Goal: Task Accomplishment & Management: Use online tool/utility

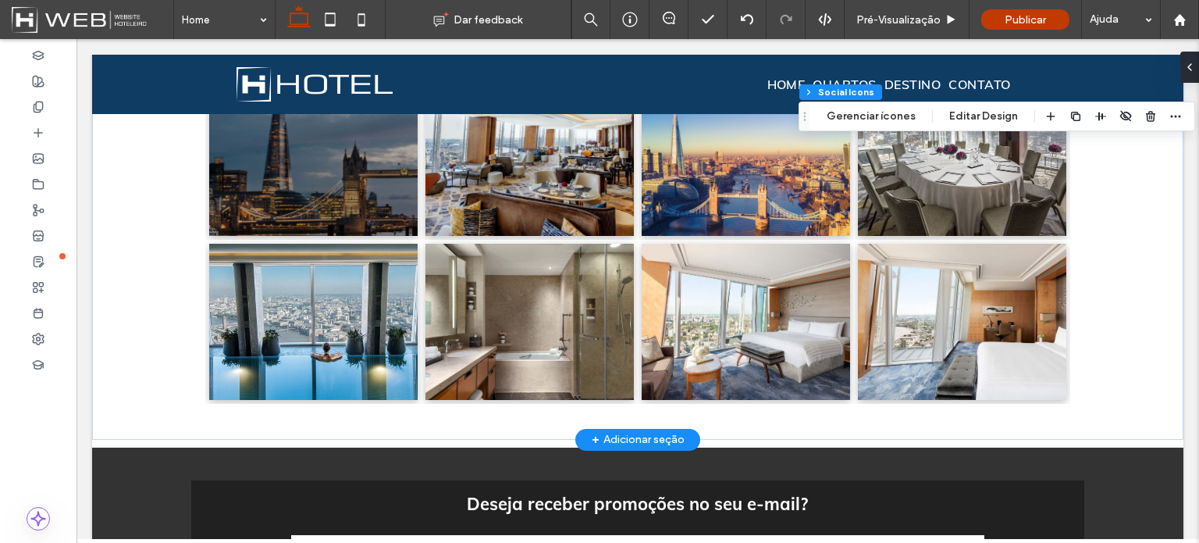
scroll to position [1405, 0]
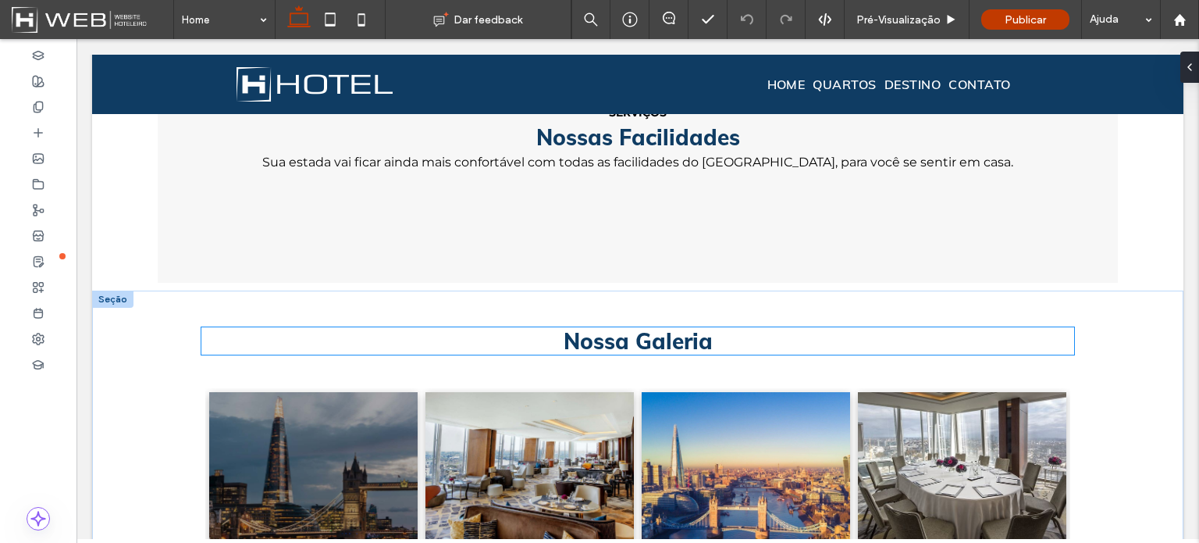
scroll to position [1093, 0]
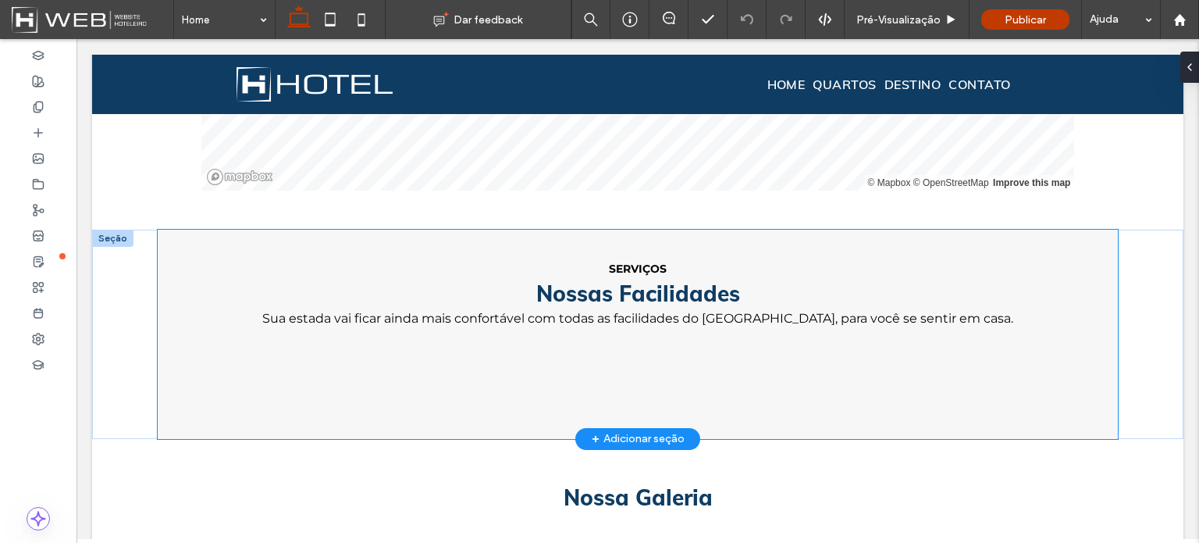
click at [1097, 362] on div "SERVIÇOS ﻿ Nossas Facilidades Sua estada vai ficar ainda mais confortável com t…" at bounding box center [637, 334] width 937 height 208
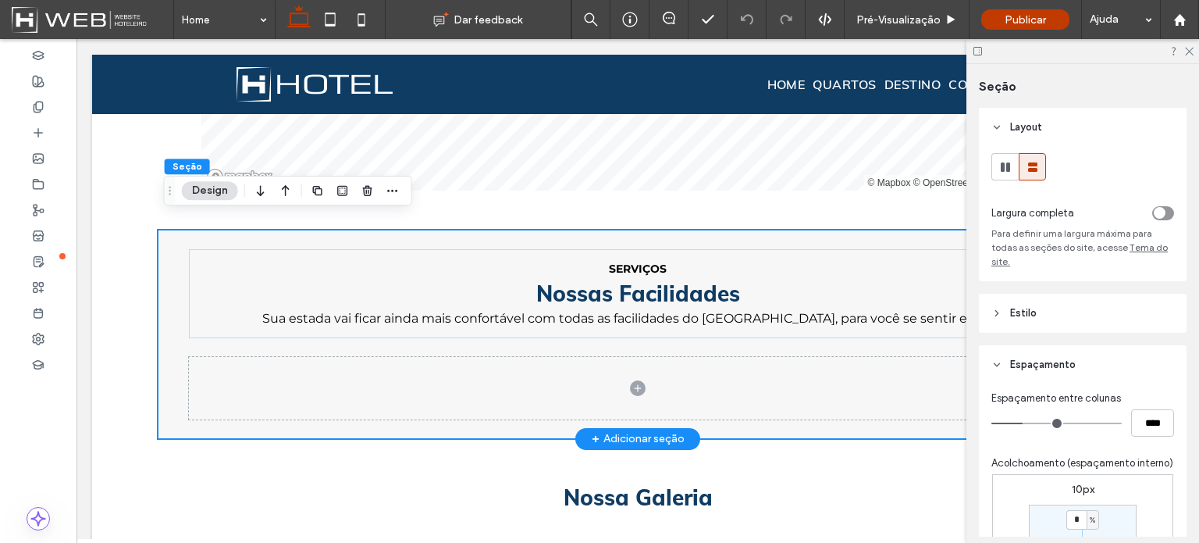
click at [134, 296] on div "SERVIÇOS ﻿ Nossas Facilidades Sua estada vai ficar ainda mais confortável com t…" at bounding box center [637, 334] width 1091 height 208
click at [170, 290] on div "SERVIÇOS ﻿ Nossas Facilidades Sua estada vai ficar ainda mais confortável com t…" at bounding box center [637, 334] width 937 height 208
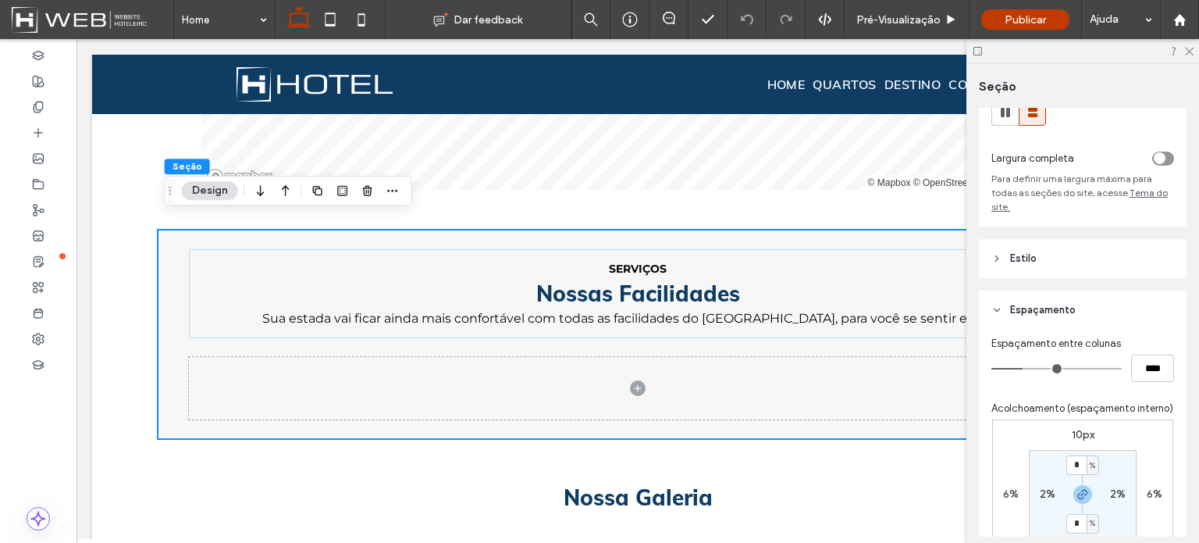
scroll to position [0, 0]
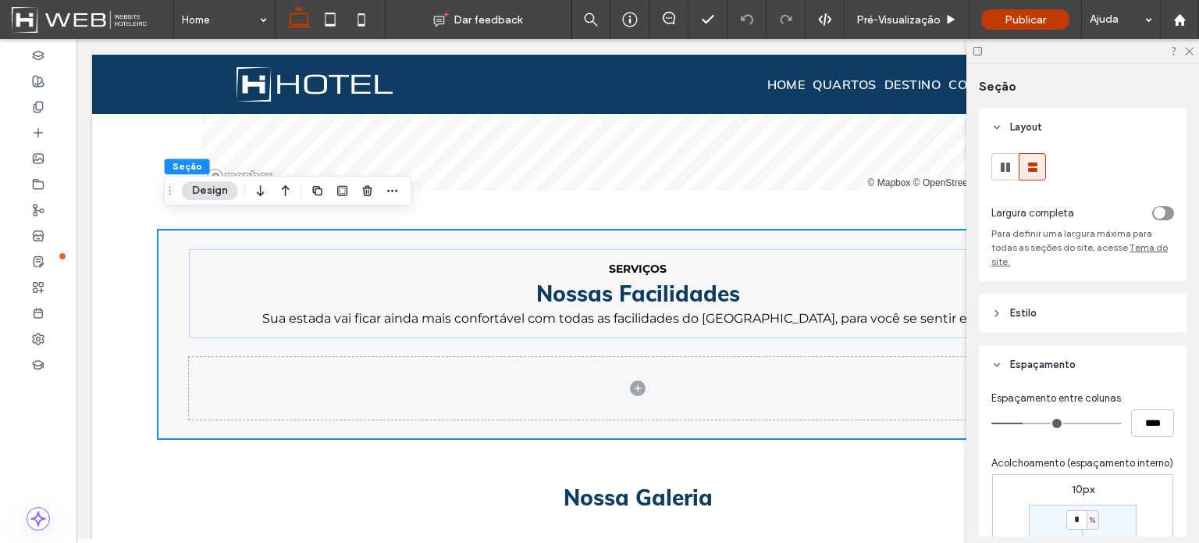
click at [1154, 208] on div "toggle" at bounding box center [1160, 213] width 12 height 12
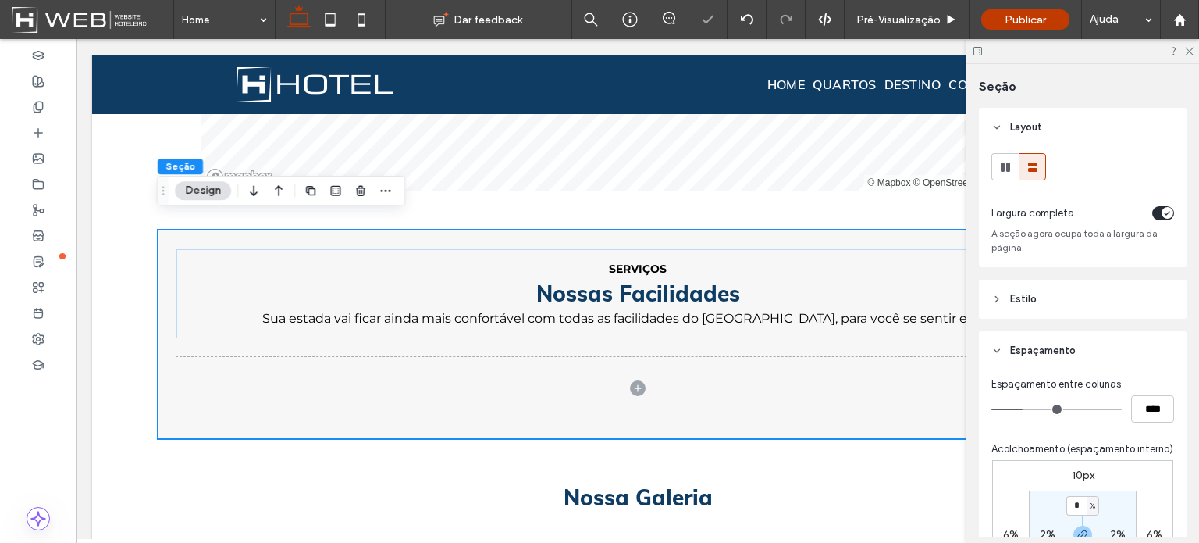
click at [1162, 209] on div "toggle" at bounding box center [1168, 213] width 12 height 12
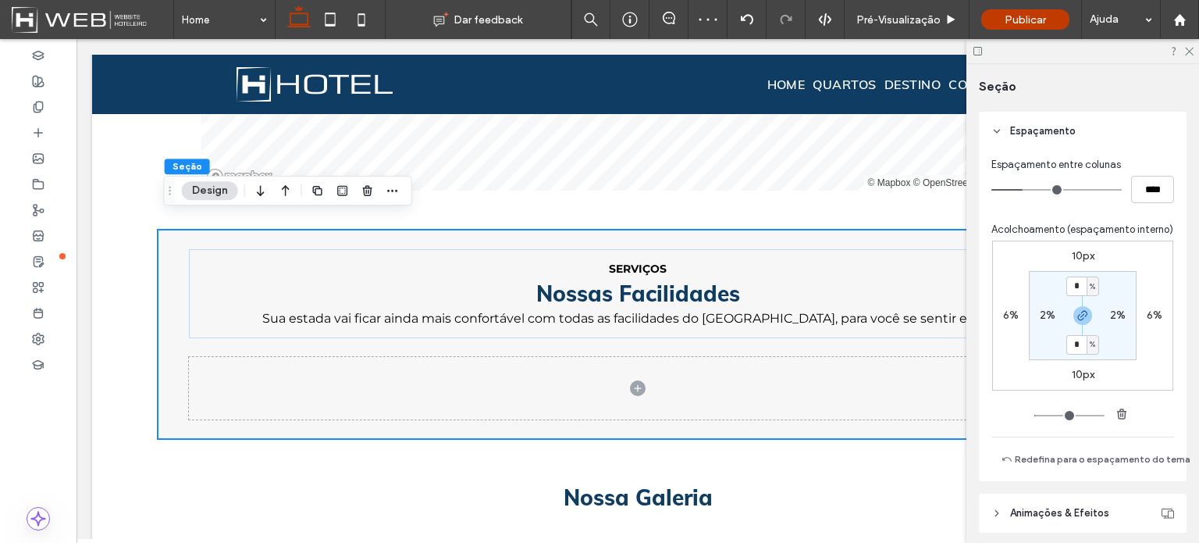
scroll to position [234, 0]
click at [1010, 321] on label "6%" at bounding box center [1011, 314] width 16 height 13
type input "*"
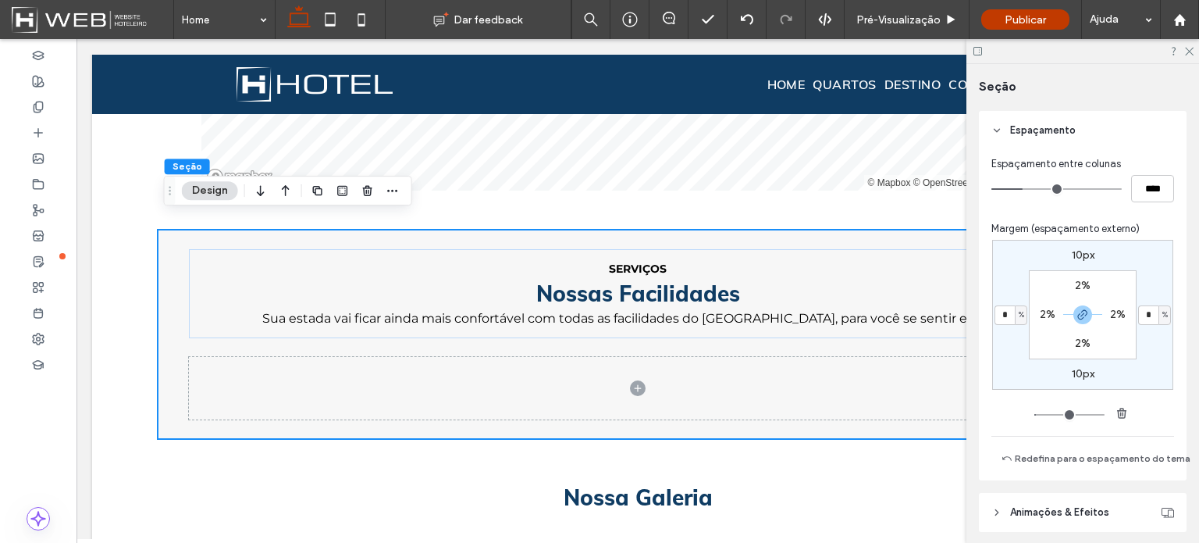
type input "*"
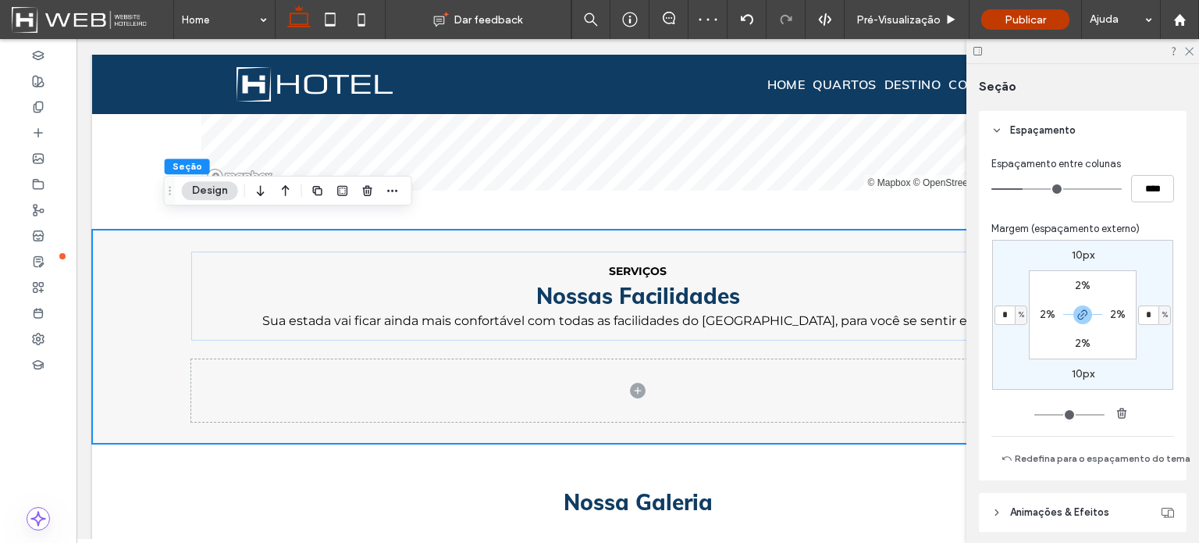
click at [1002, 400] on div "10px * % 10px * % 2% 2% 2% 2%" at bounding box center [1082, 331] width 183 height 183
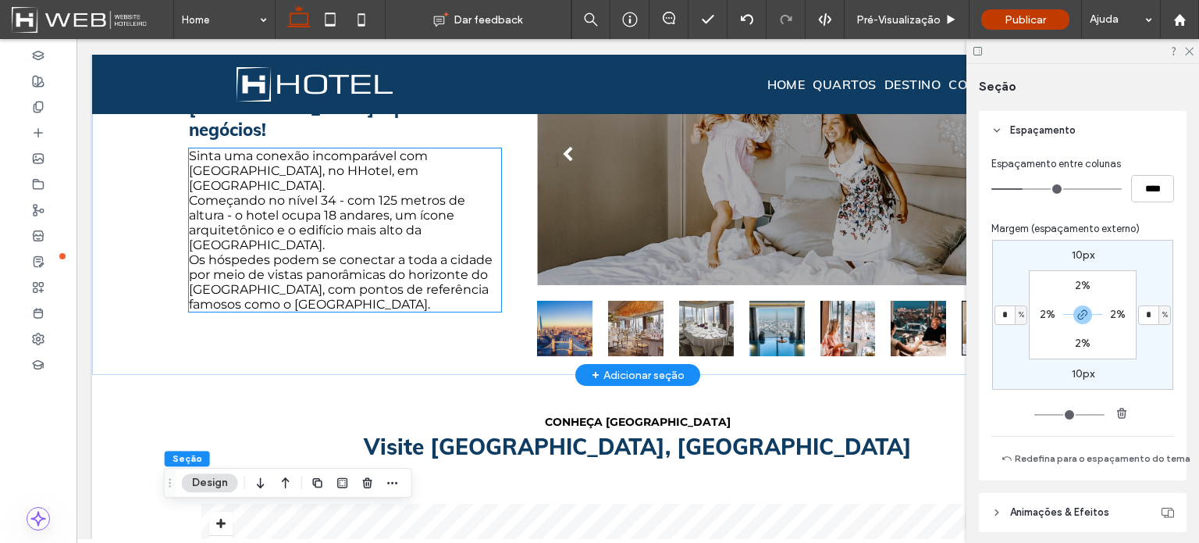
scroll to position [546, 0]
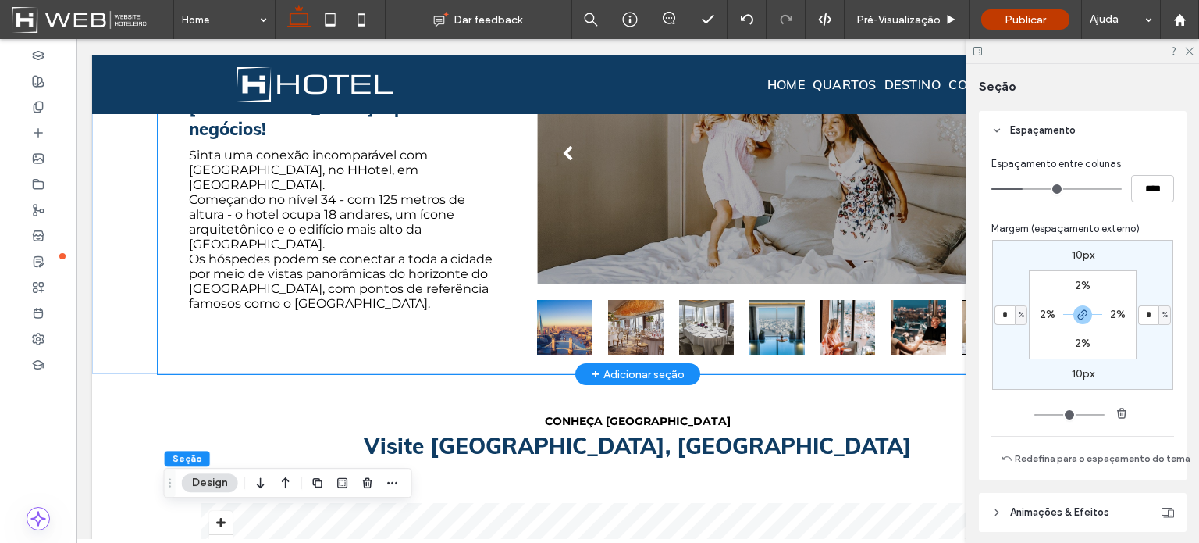
click at [169, 288] on div "HHotel Executive Ideal para quem visita [GEOGRAPHIC_DATA] a passeio ou à negóci…" at bounding box center [637, 195] width 937 height 358
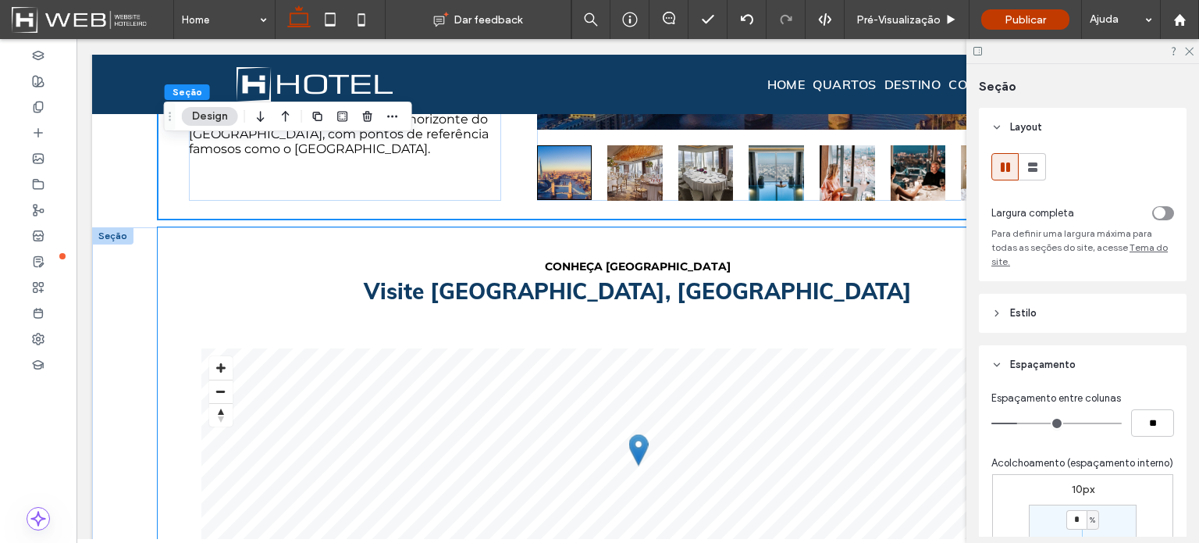
scroll to position [703, 0]
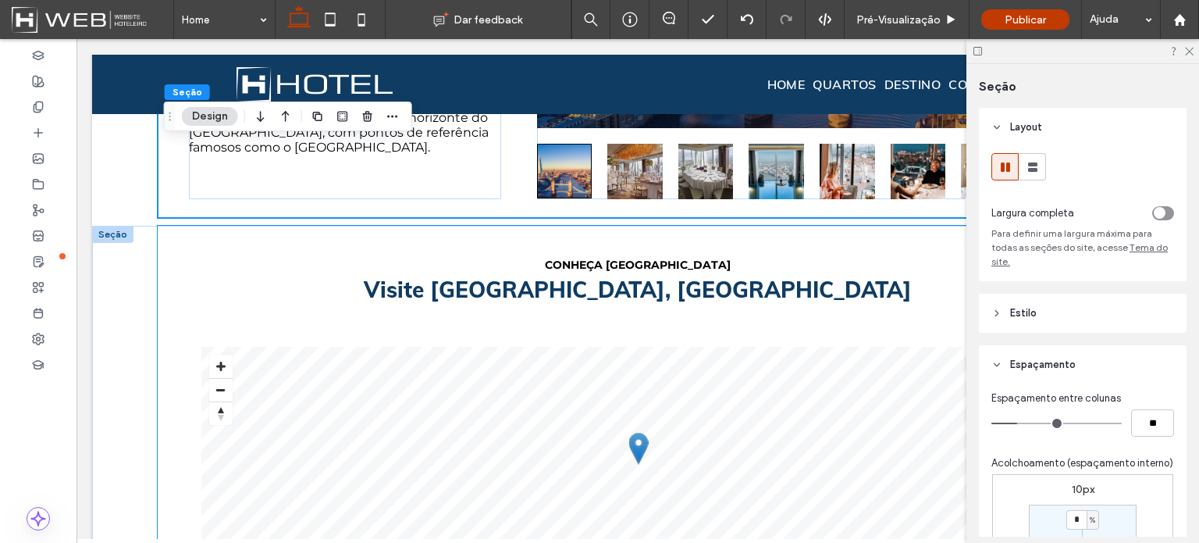
click at [181, 408] on div "CONHEÇA [GEOGRAPHIC_DATA] Visite [GEOGRAPHIC_DATA], [GEOGRAPHIC_DATA] © Mapbox …" at bounding box center [637, 419] width 937 height 386
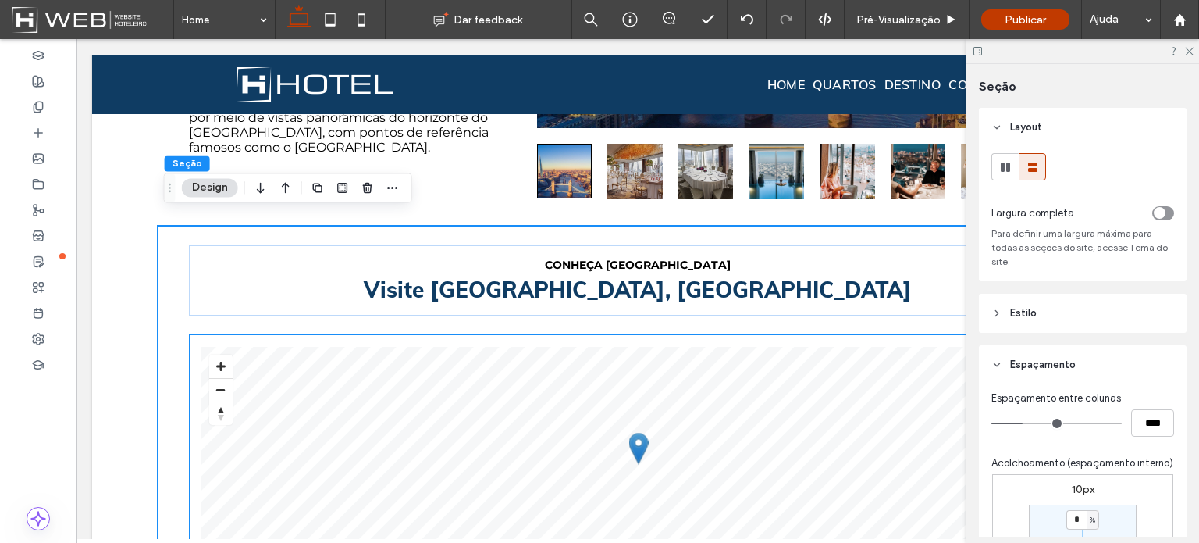
click at [190, 408] on div "© Mapbox © OpenStreetMap Improve this map" at bounding box center [638, 463] width 899 height 259
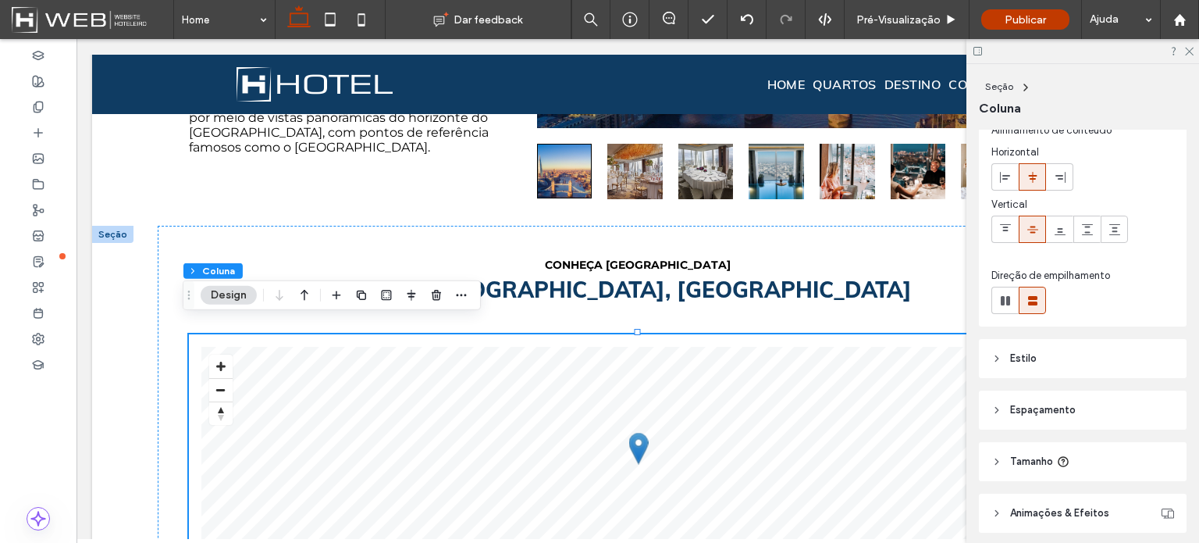
scroll to position [110, 0]
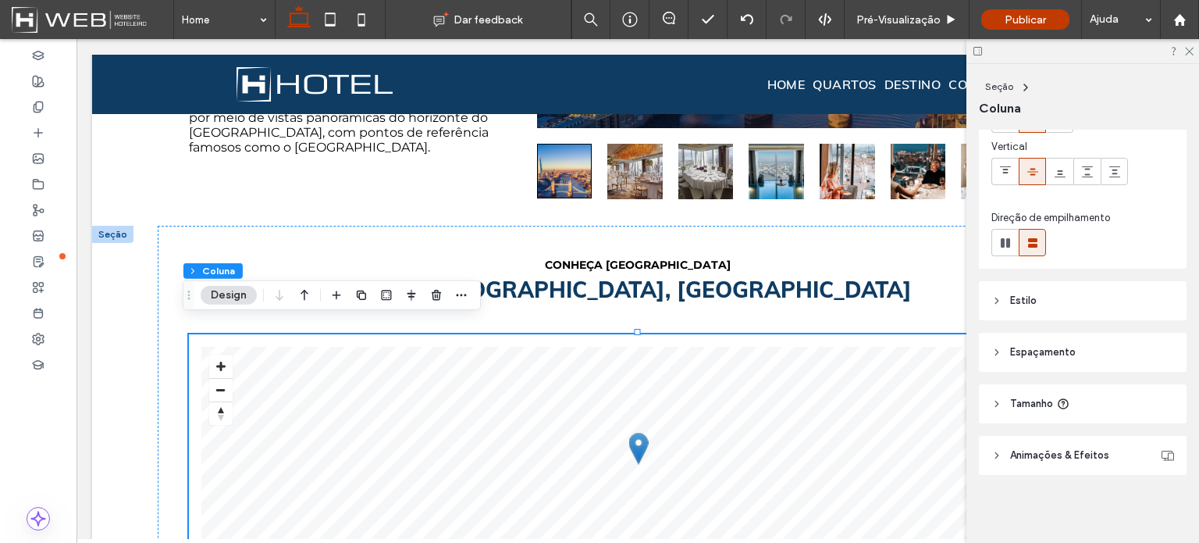
click at [1058, 358] on span "Espaçamento" at bounding box center [1043, 352] width 66 height 16
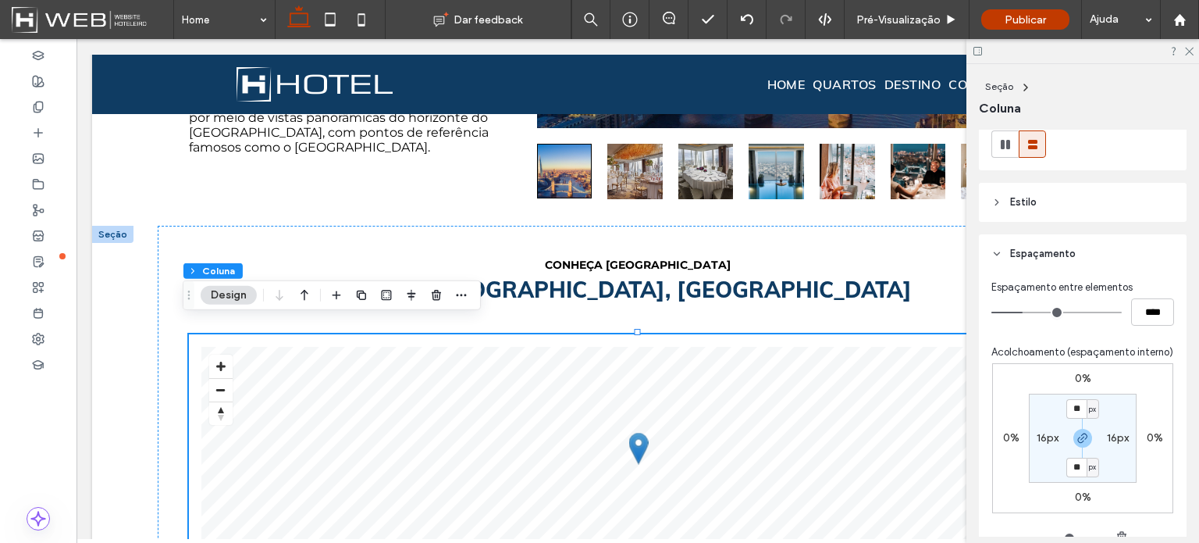
scroll to position [266, 0]
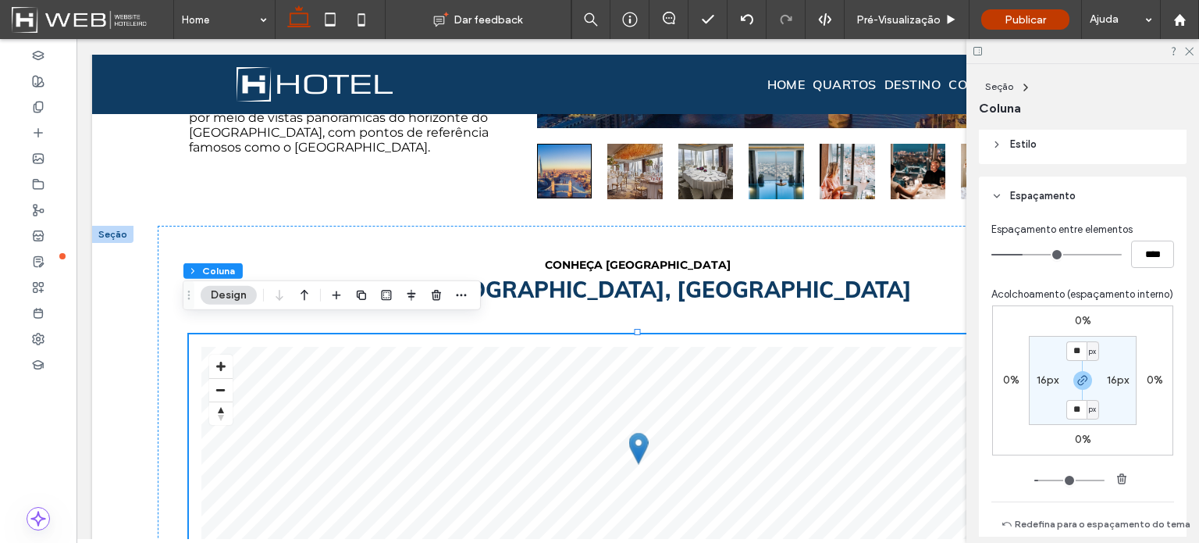
click at [1040, 386] on label "16px" at bounding box center [1048, 379] width 22 height 13
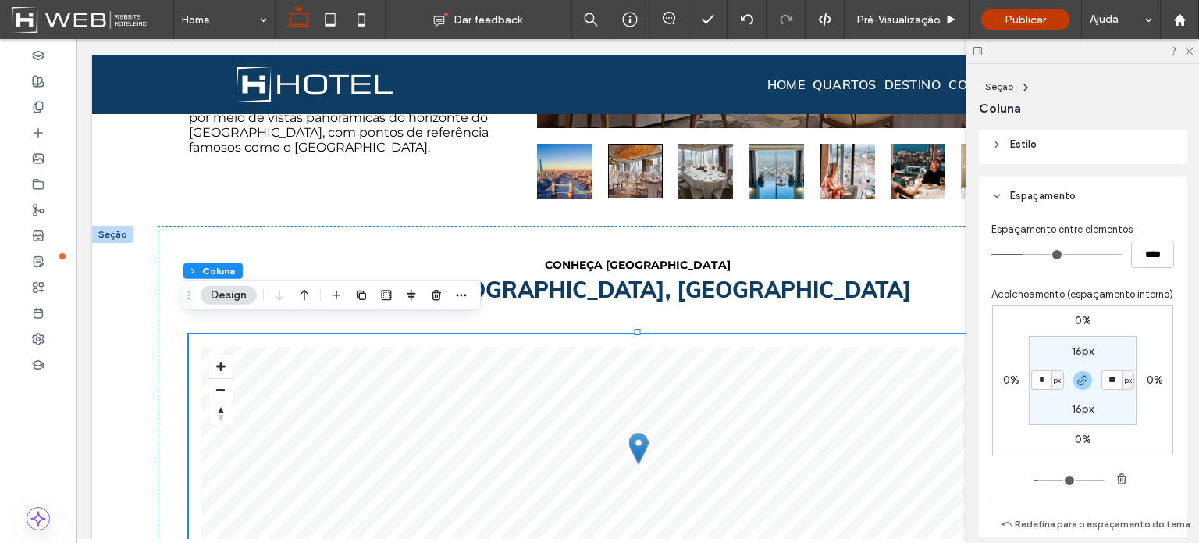
type input "*"
click at [1078, 357] on section "16px * px 16px * px" at bounding box center [1083, 380] width 108 height 89
click at [1078, 358] on label "16px" at bounding box center [1083, 350] width 22 height 13
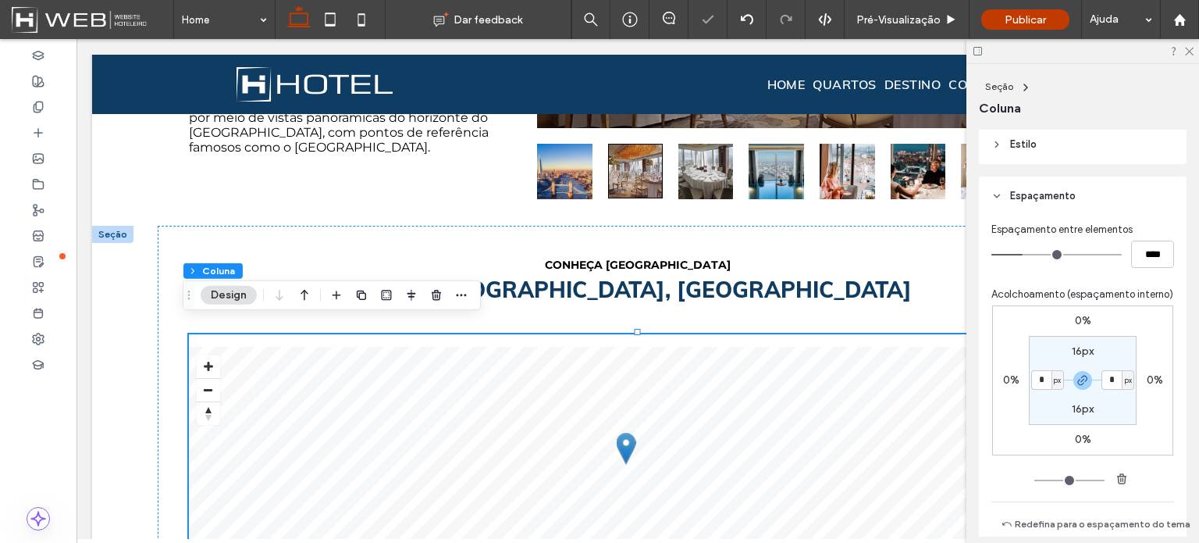
type input "**"
type input "*"
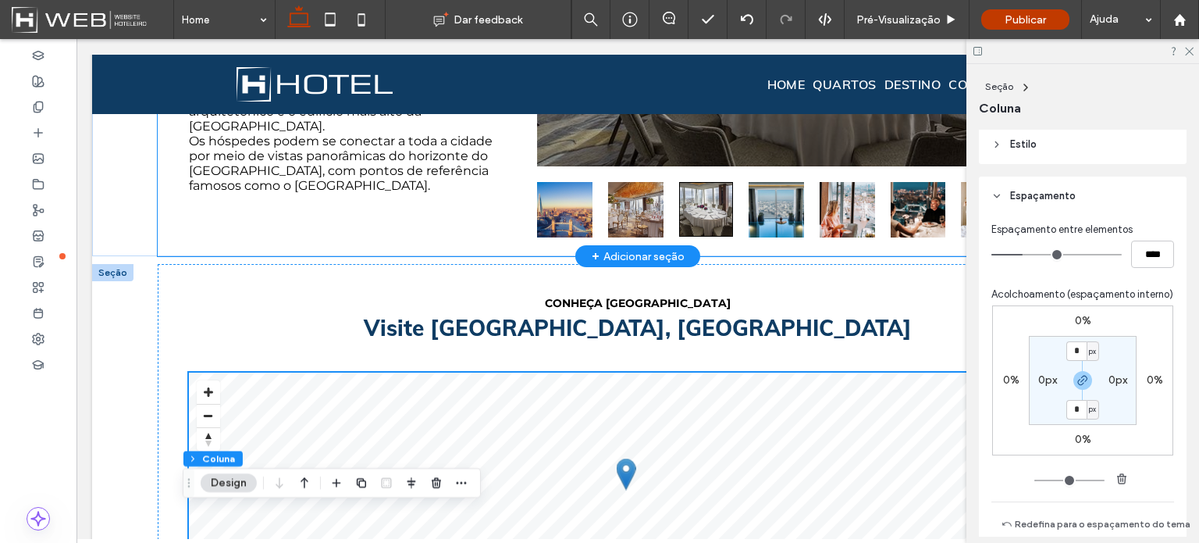
scroll to position [703, 0]
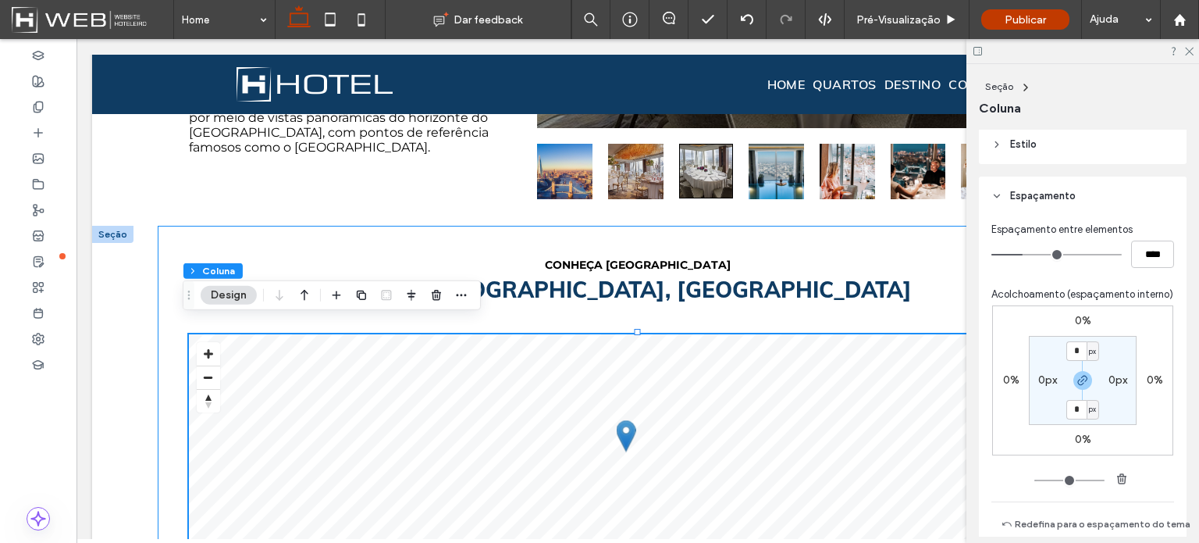
click at [175, 344] on div "CONHEÇA [GEOGRAPHIC_DATA] Visite [GEOGRAPHIC_DATA], [GEOGRAPHIC_DATA] © Mapbox …" at bounding box center [637, 406] width 937 height 361
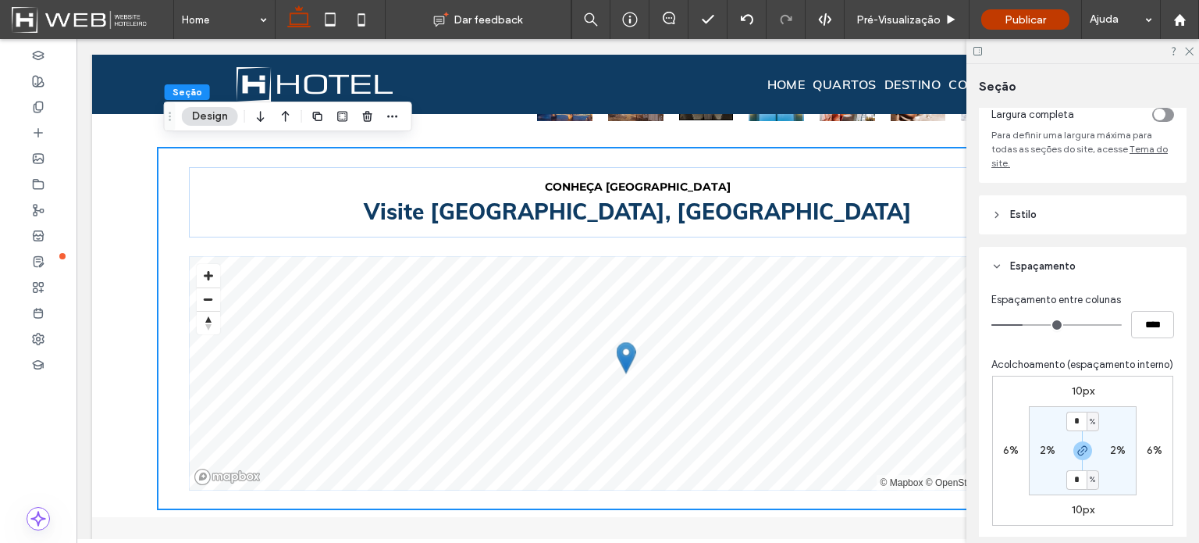
scroll to position [234, 0]
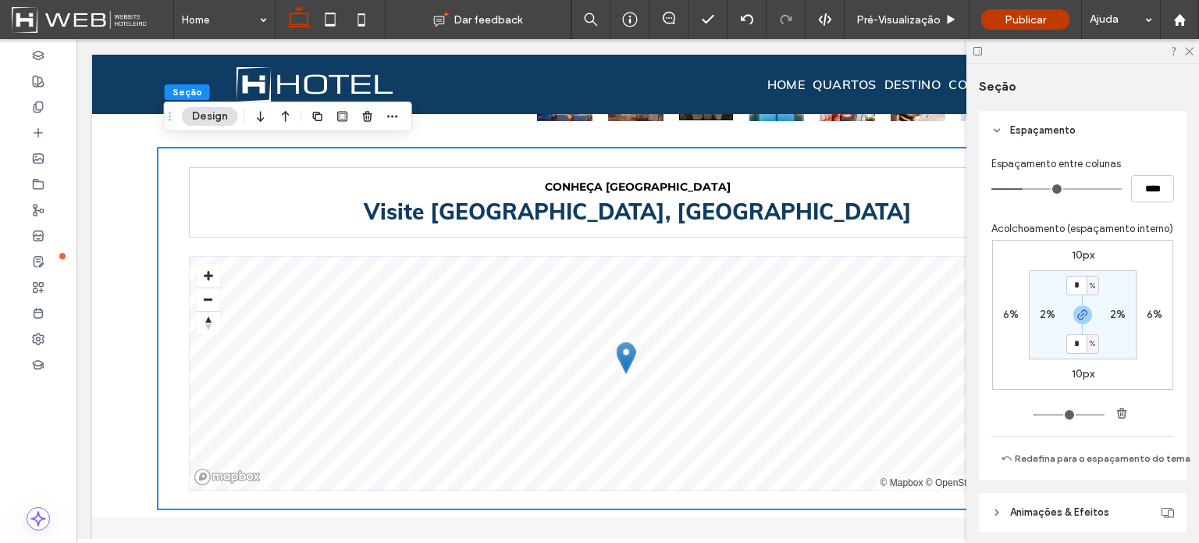
click at [1003, 321] on label "6%" at bounding box center [1011, 314] width 16 height 13
type input "*"
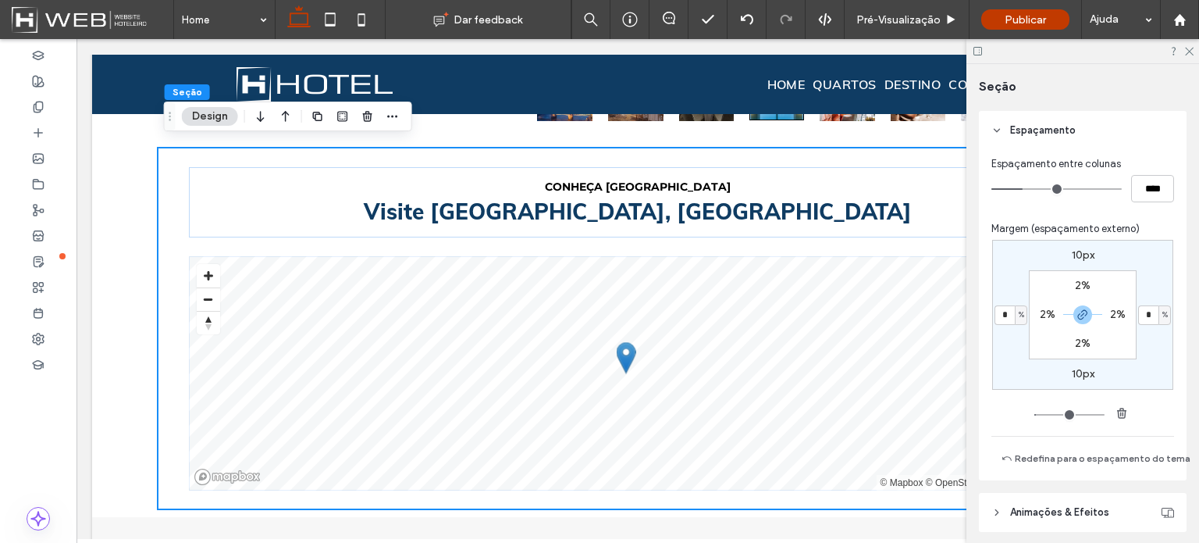
type input "*"
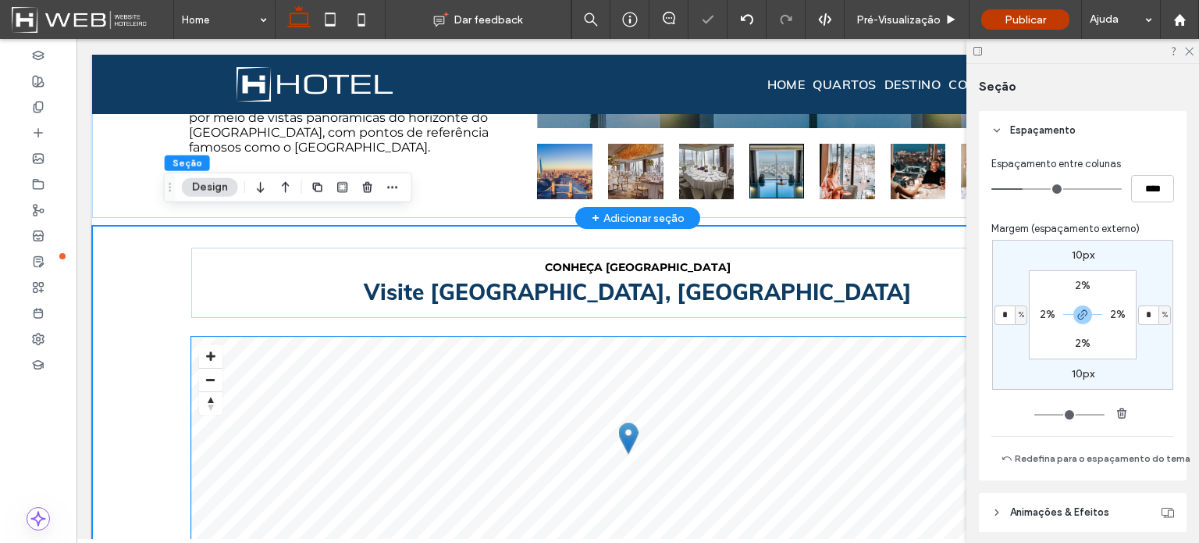
scroll to position [625, 0]
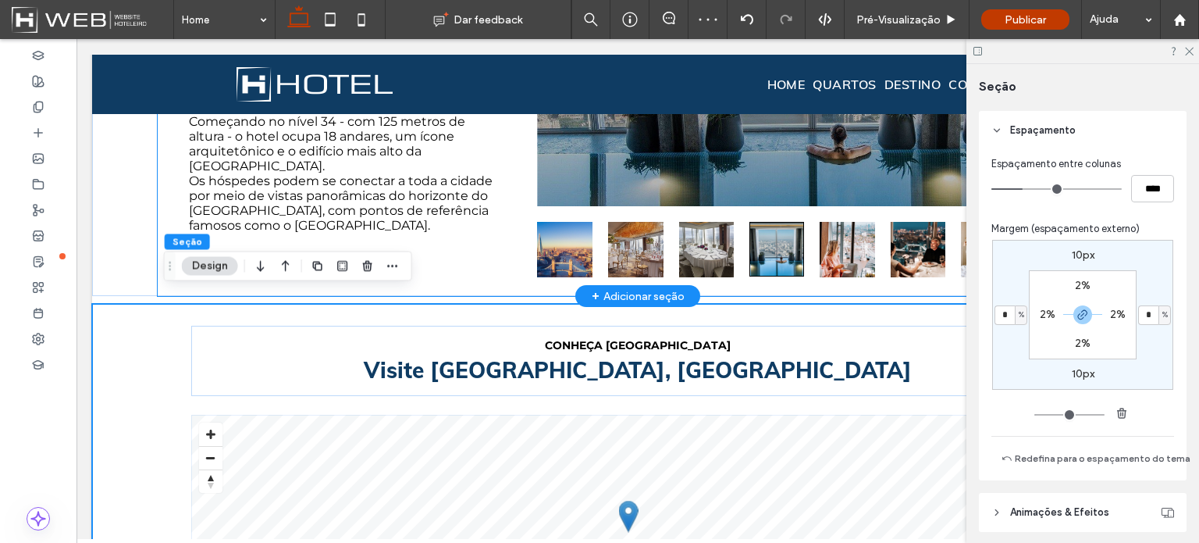
click at [169, 208] on div "HHotel Executive Ideal para quem visita [GEOGRAPHIC_DATA] a passeio ou à negóci…" at bounding box center [637, 117] width 937 height 358
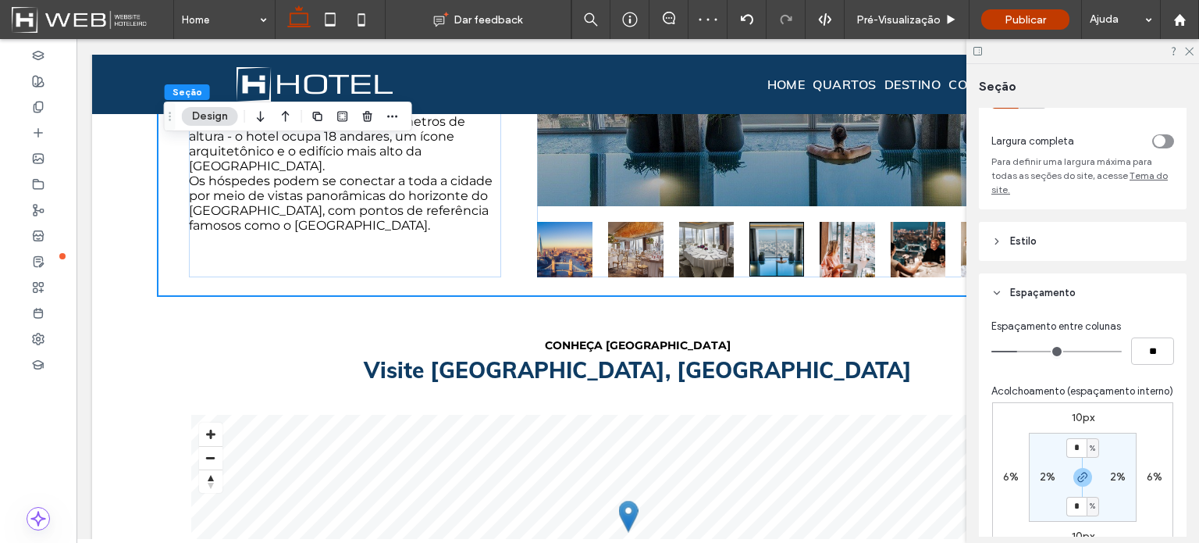
scroll to position [156, 0]
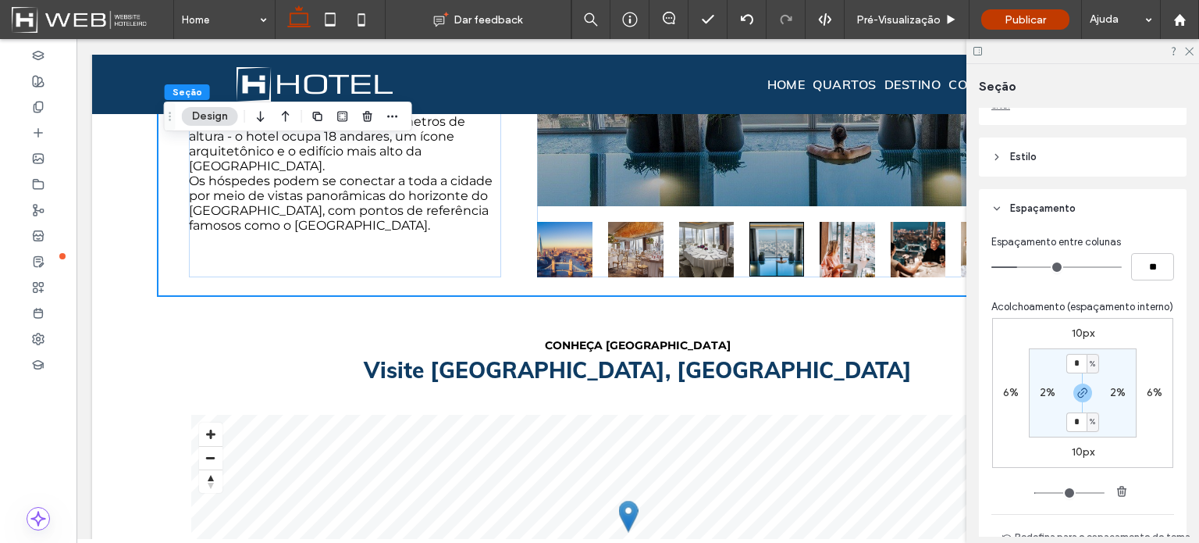
click at [1010, 399] on label "6%" at bounding box center [1011, 392] width 16 height 13
type input "*"
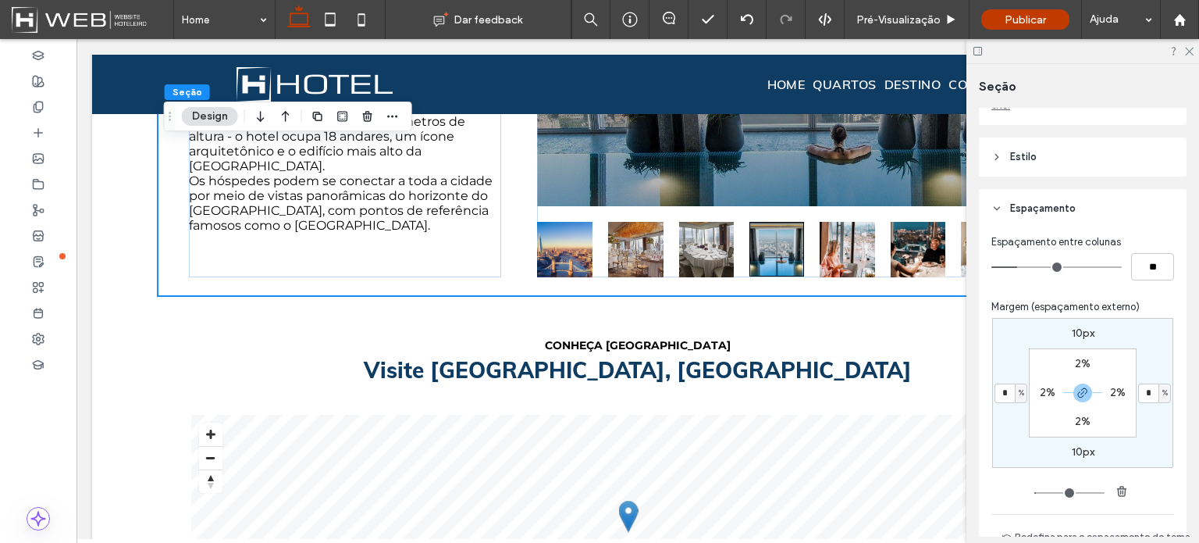
type input "*"
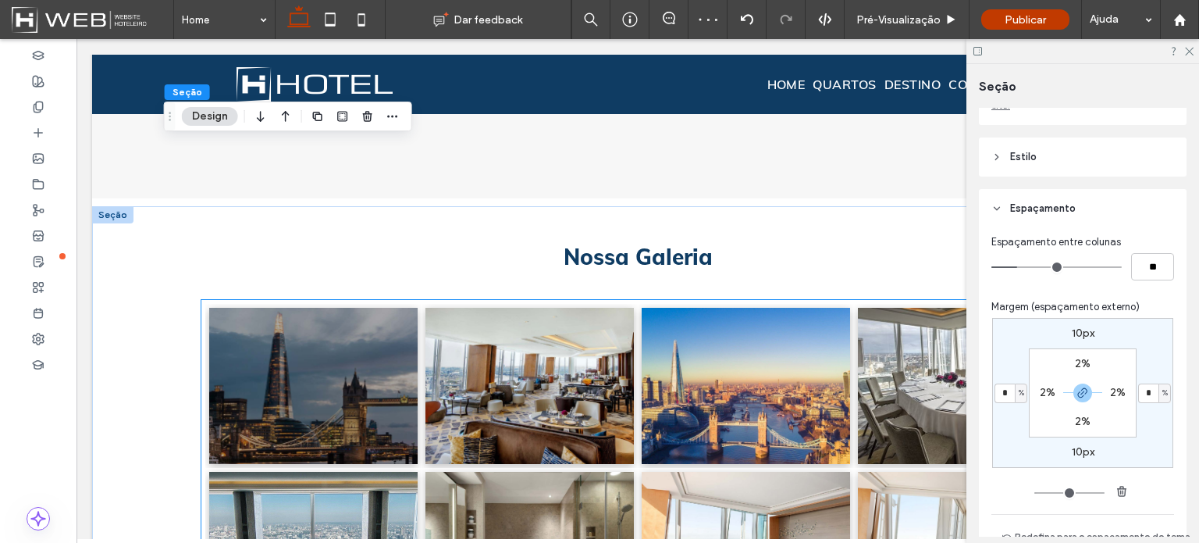
scroll to position [1327, 0]
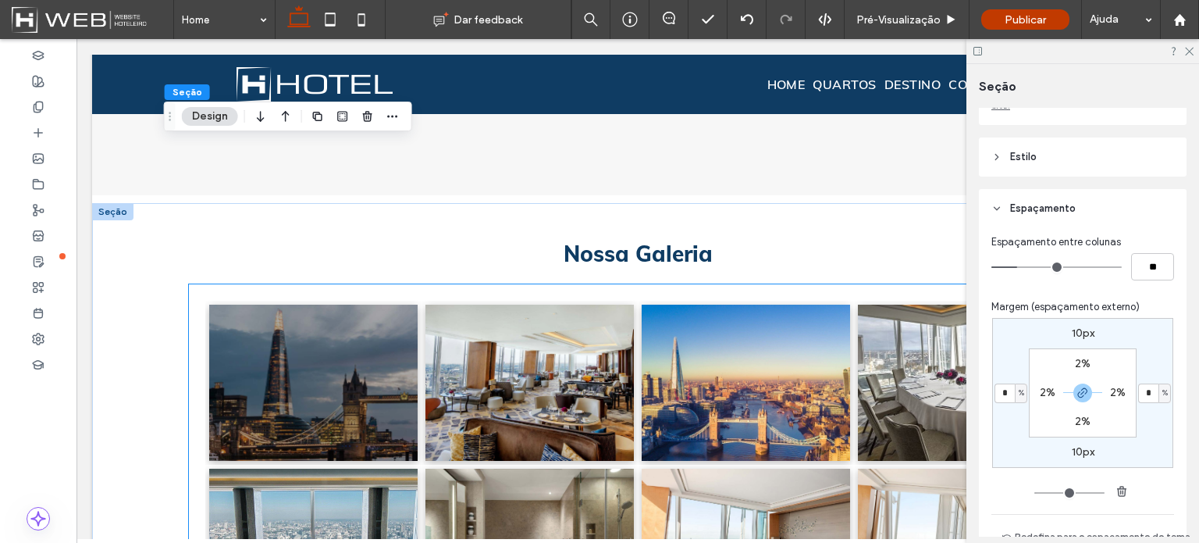
click at [189, 359] on div "Button Button Button Button Button Button Button Button Ver Mais" at bounding box center [638, 464] width 899 height 361
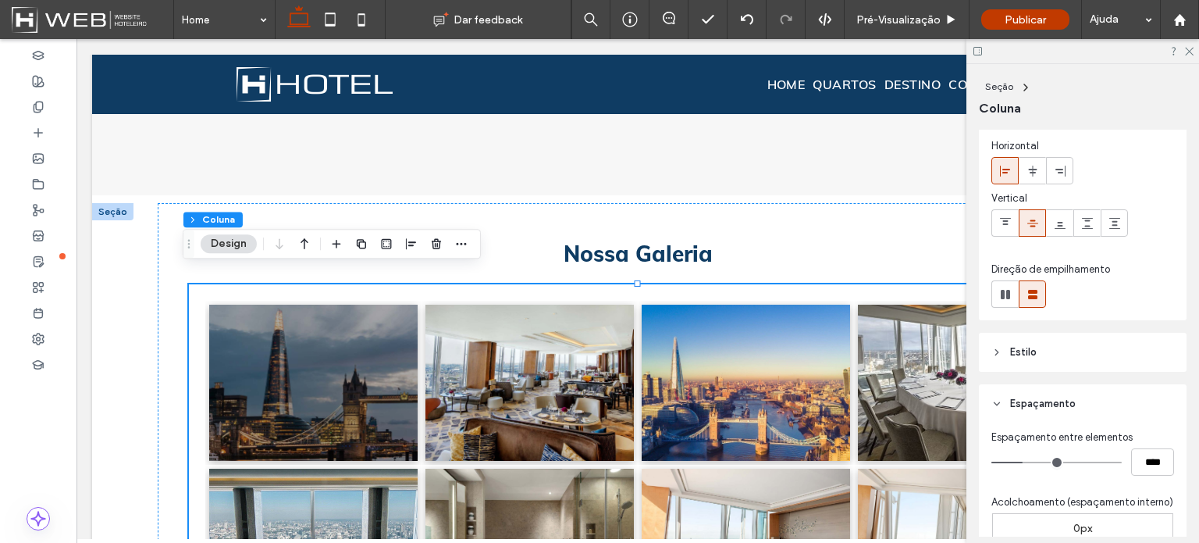
scroll to position [234, 0]
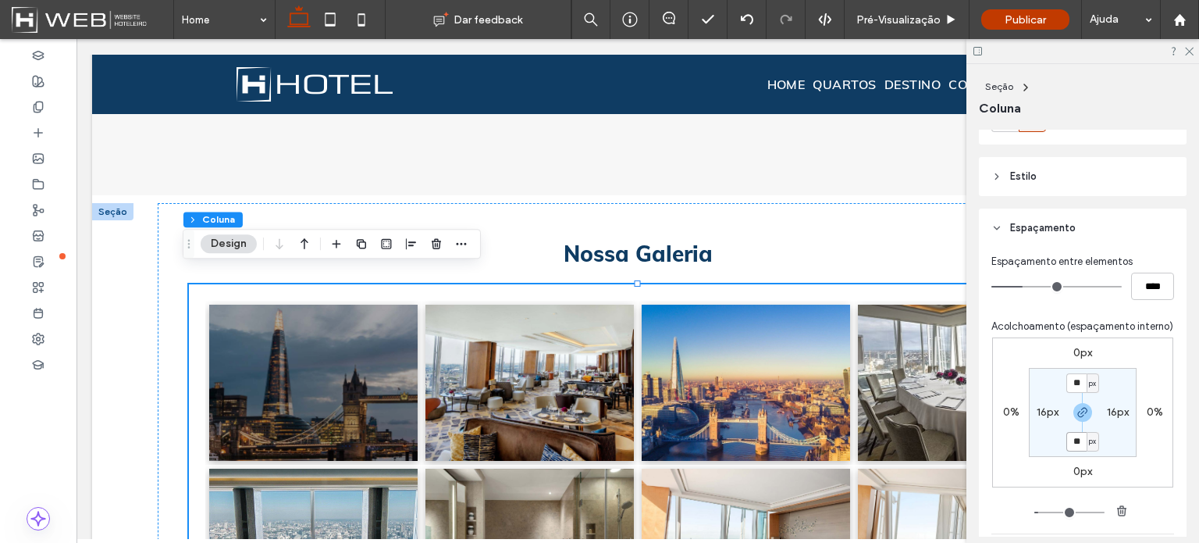
click at [1077, 451] on input "**" at bounding box center [1076, 442] width 20 height 20
type input "*"
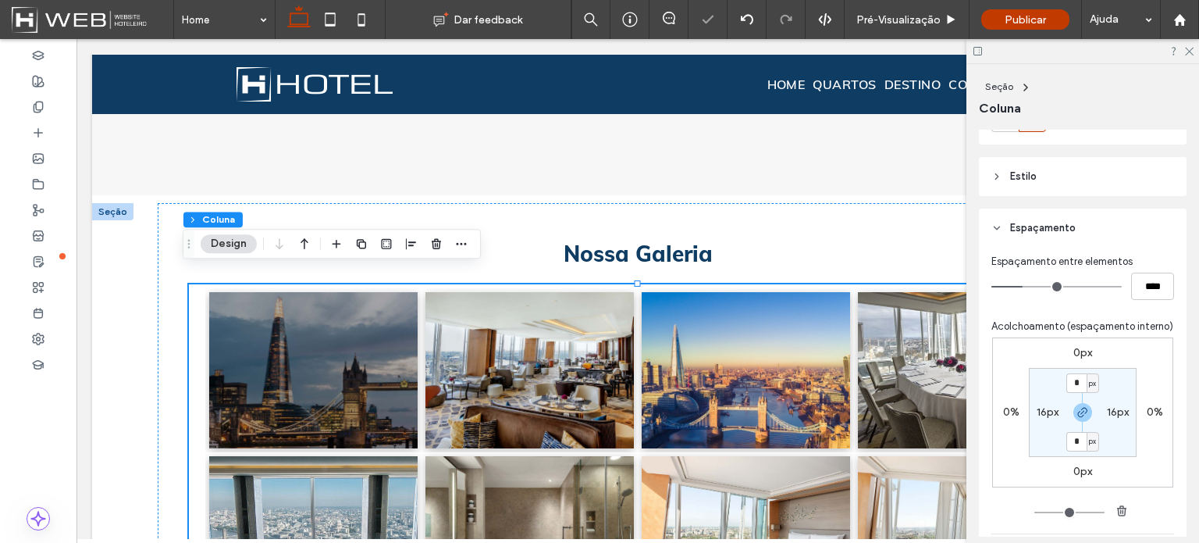
click at [1047, 418] on label "16px" at bounding box center [1048, 411] width 22 height 13
type input "**"
type input "*"
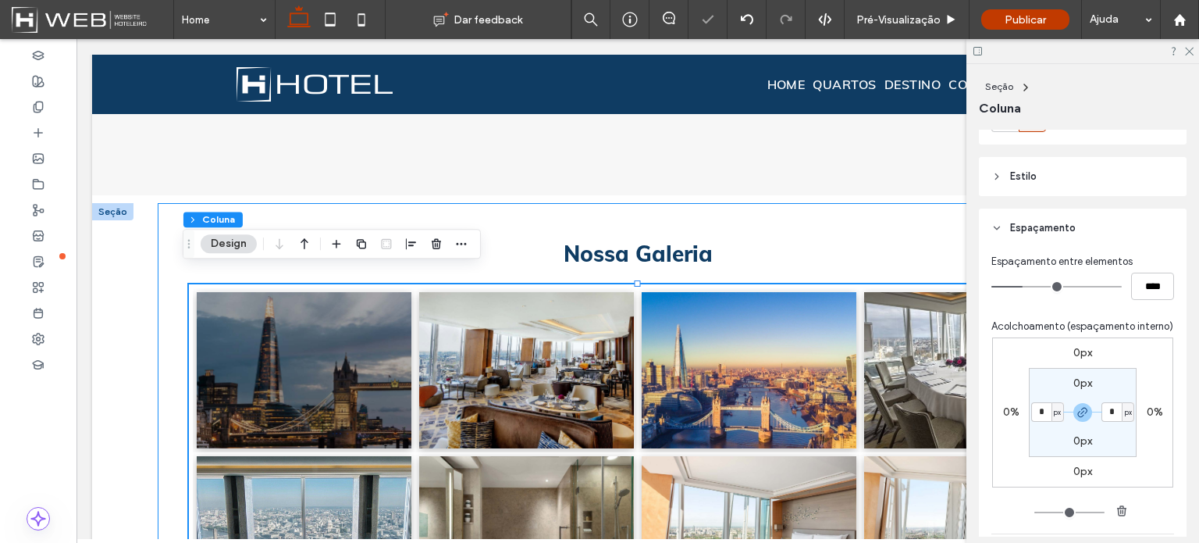
click at [169, 293] on div "Nossa Galeria Button Button Button Button Button Button Button Button Ver Mais" at bounding box center [637, 421] width 937 height 436
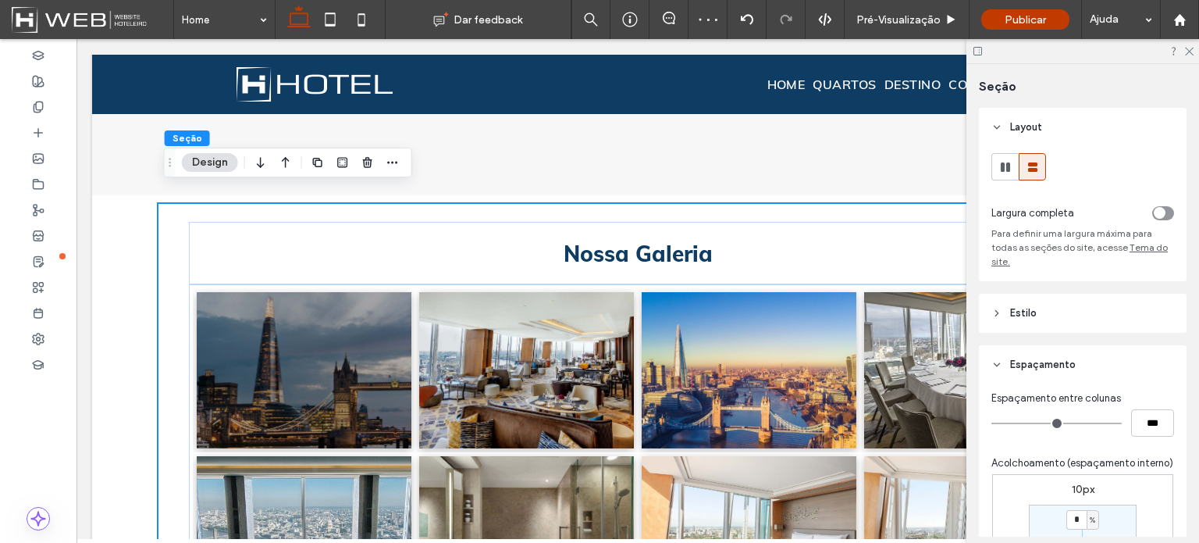
scroll to position [156, 0]
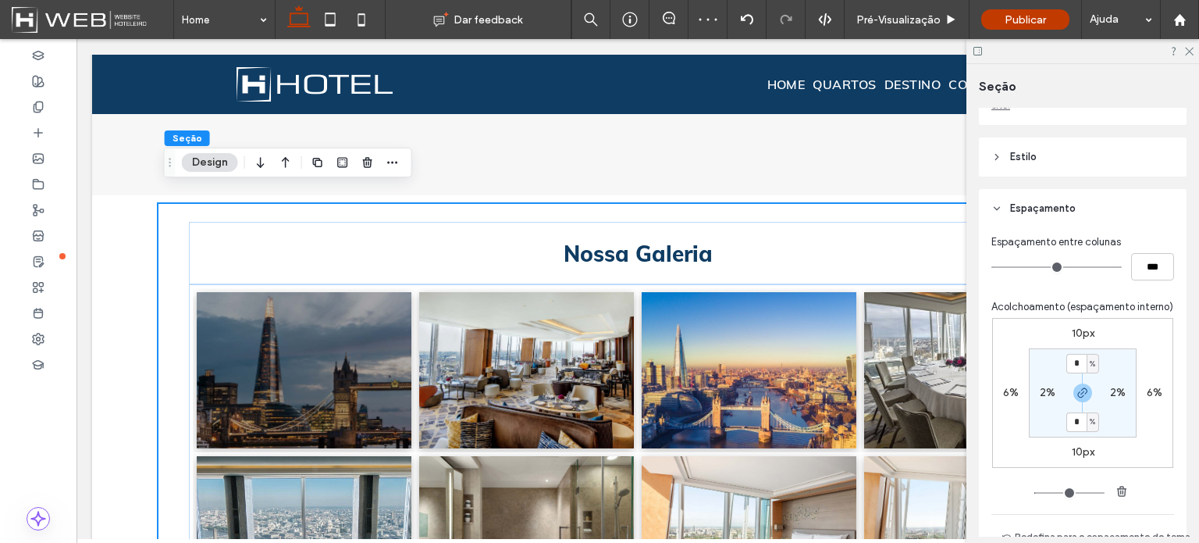
click at [1009, 399] on label "6%" at bounding box center [1011, 392] width 16 height 13
type input "*"
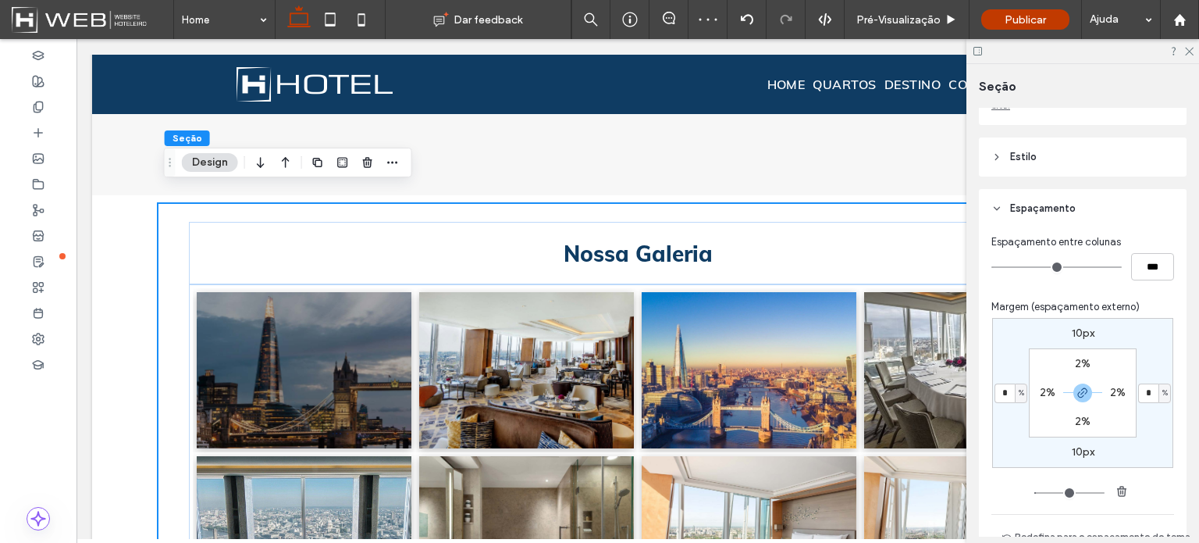
type input "*"
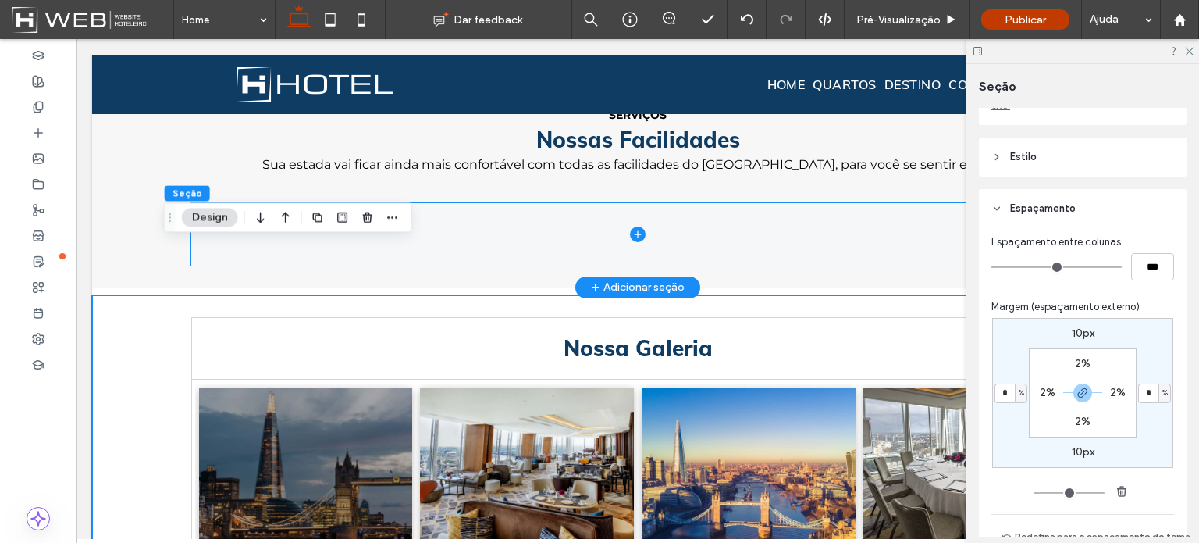
scroll to position [1639, 0]
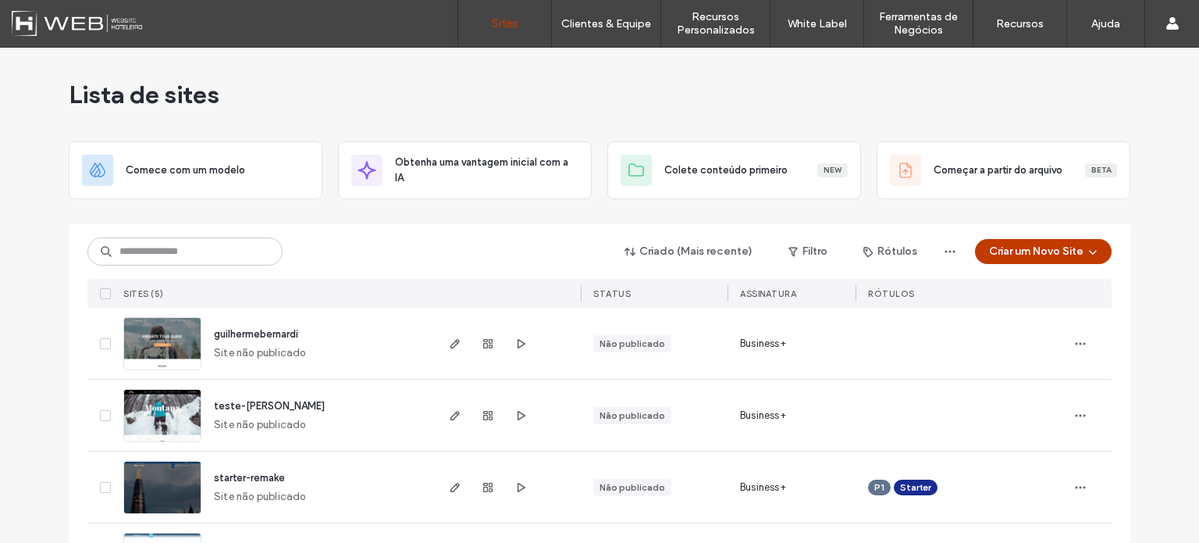
scroll to position [142, 0]
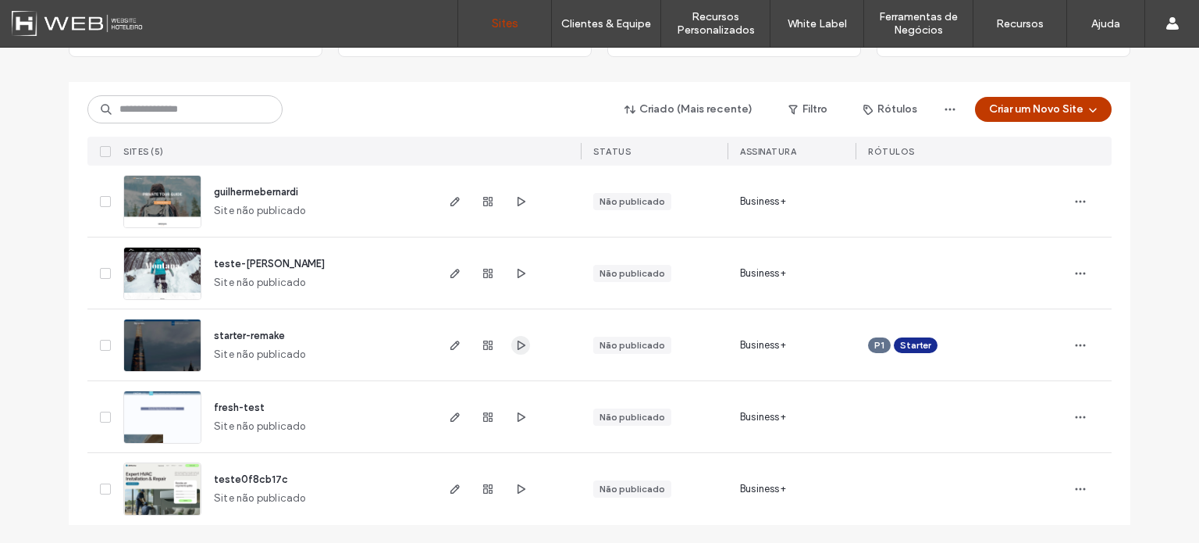
click at [518, 346] on icon "button" at bounding box center [520, 345] width 12 height 12
click at [44, 115] on div "Lista de sites Comece com um modelo Obtenha uma vantagem inicial com a IA Colet…" at bounding box center [599, 225] width 1199 height 638
